Goal: Navigation & Orientation: Find specific page/section

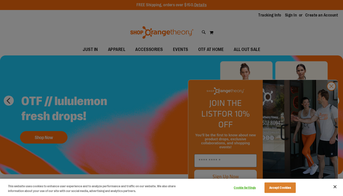
click at [334, 97] on div at bounding box center [171, 98] width 343 height 196
click at [141, 43] on div at bounding box center [171, 98] width 343 height 196
click at [142, 48] on div at bounding box center [171, 98] width 343 height 196
click at [331, 98] on div at bounding box center [171, 98] width 343 height 196
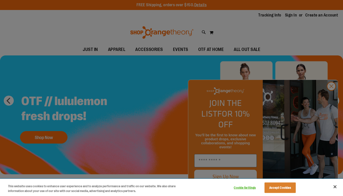
click at [252, 187] on button "Cookie Settings" at bounding box center [245, 188] width 31 height 10
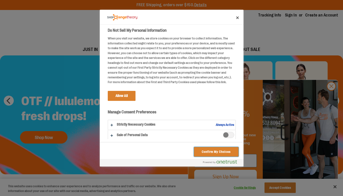
click at [219, 150] on button "Confirm My Choices" at bounding box center [216, 152] width 44 height 10
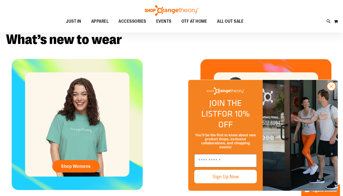
scroll to position [152, 0]
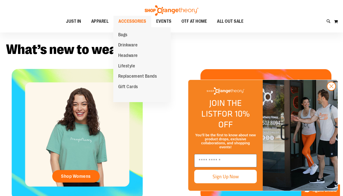
click at [135, 20] on span "ACCESSORIES" at bounding box center [133, 21] width 28 height 11
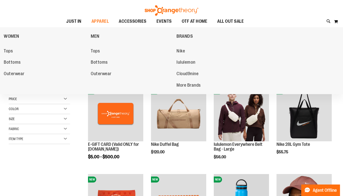
scroll to position [17, 0]
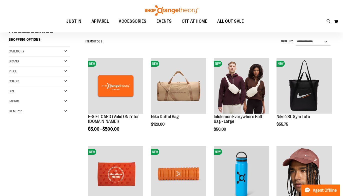
scroll to position [43, 0]
